Goal: Information Seeking & Learning: Learn about a topic

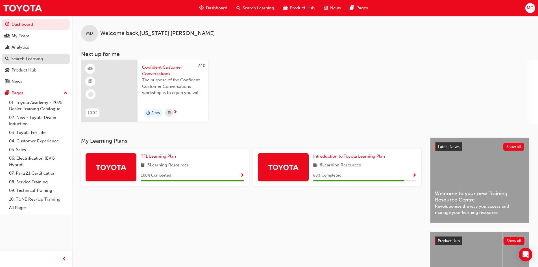
click at [37, 61] on div "Search Learning" at bounding box center [27, 59] width 32 height 6
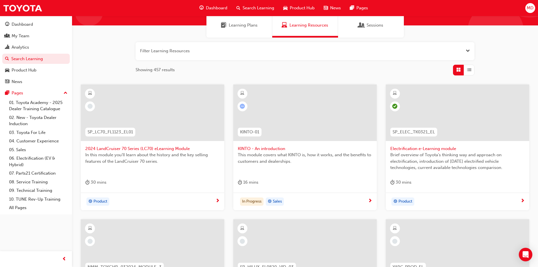
scroll to position [56, 0]
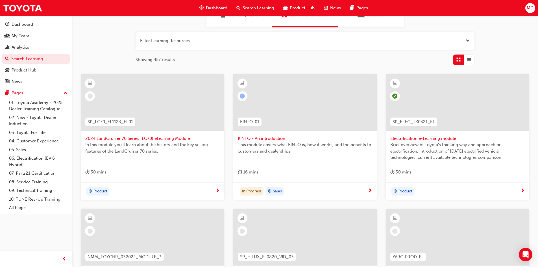
click at [471, 58] on span "List" at bounding box center [469, 59] width 4 height 6
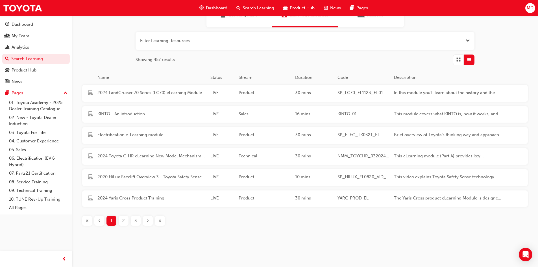
click at [458, 58] on span "Grid" at bounding box center [458, 59] width 4 height 6
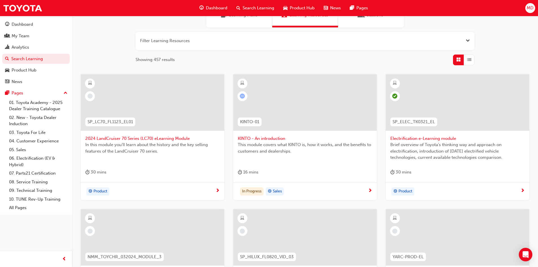
click at [199, 110] on div at bounding box center [152, 102] width 143 height 56
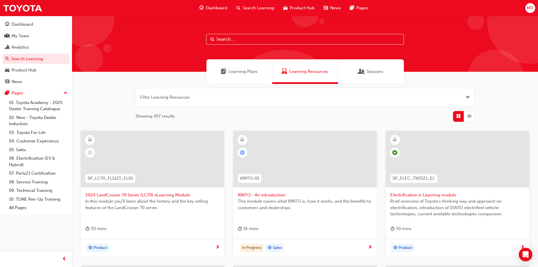
click at [119, 93] on div "Filter Learning Resources Showing 457 results SP_LC70_FL1123_EL01 2024 LandCrui…" at bounding box center [305, 259] width 466 height 351
